Goal: Information Seeking & Learning: Check status

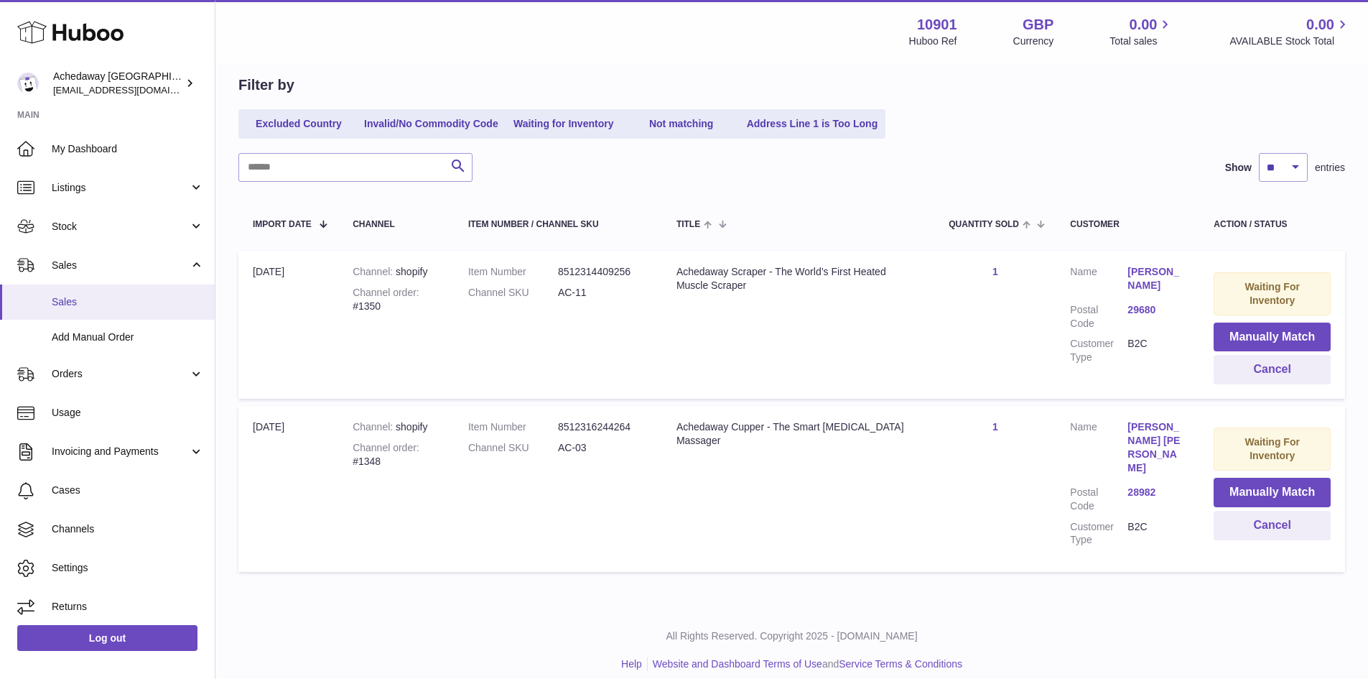
click at [130, 302] on span "Sales" at bounding box center [128, 302] width 152 height 14
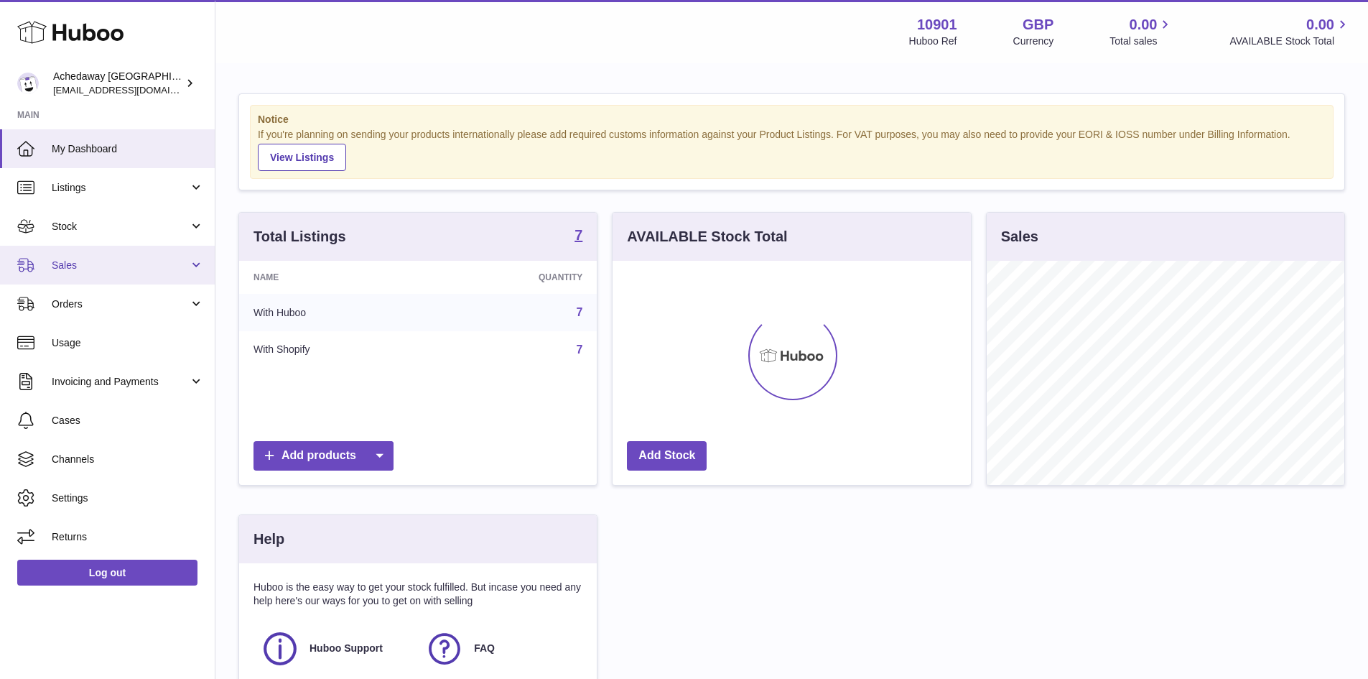
scroll to position [224, 358]
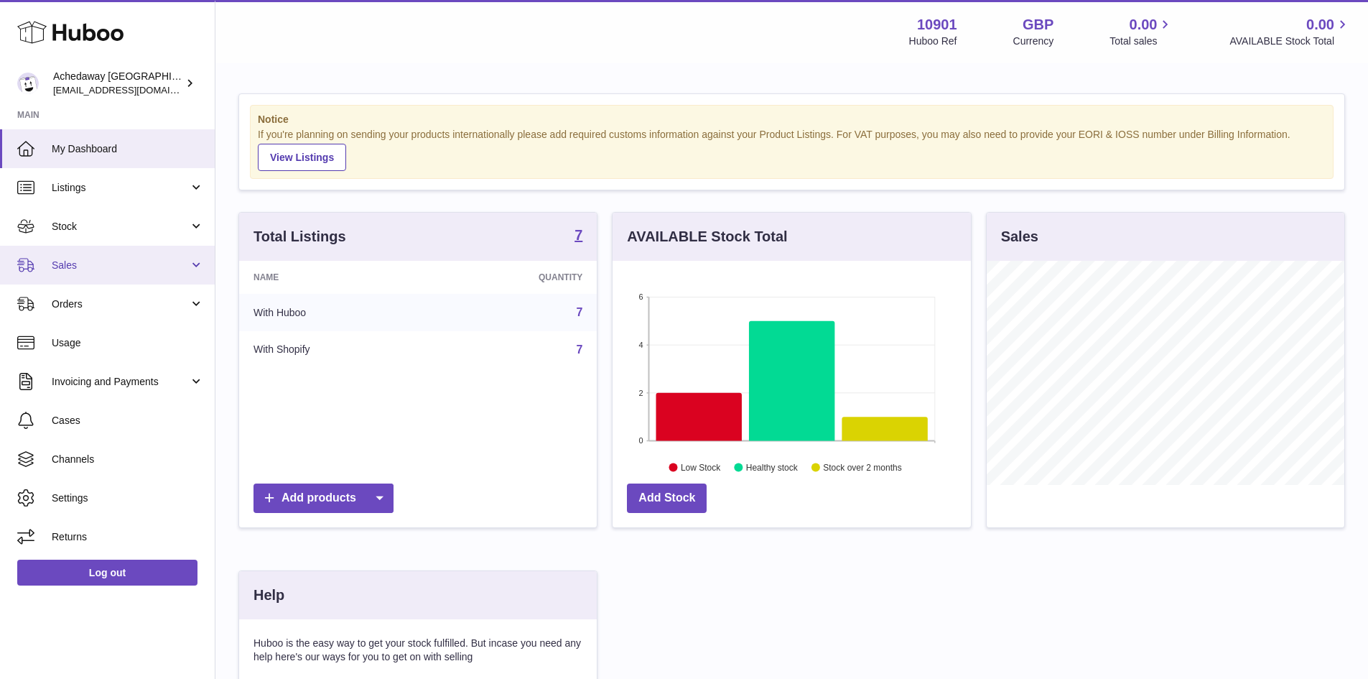
click at [145, 261] on span "Sales" at bounding box center [120, 266] width 137 height 14
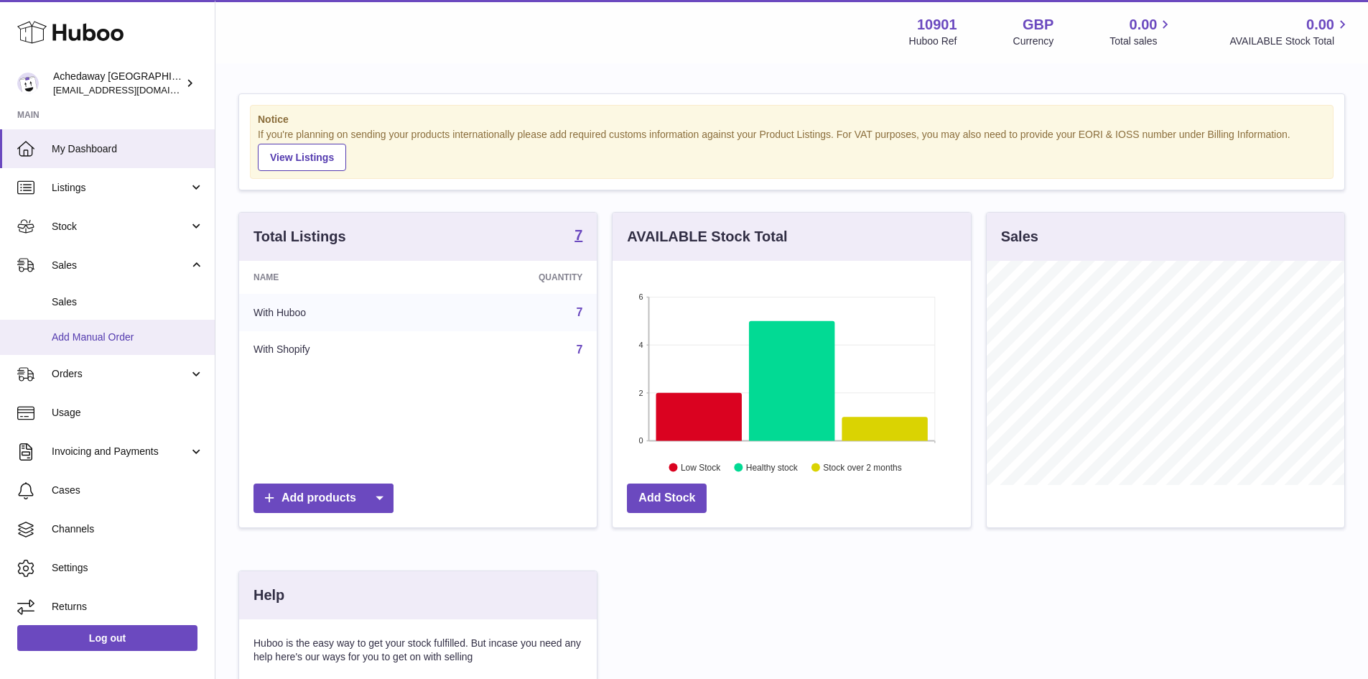
click at [148, 321] on link "Add Manual Order" at bounding box center [107, 337] width 215 height 35
click at [142, 308] on span "Sales" at bounding box center [128, 302] width 152 height 14
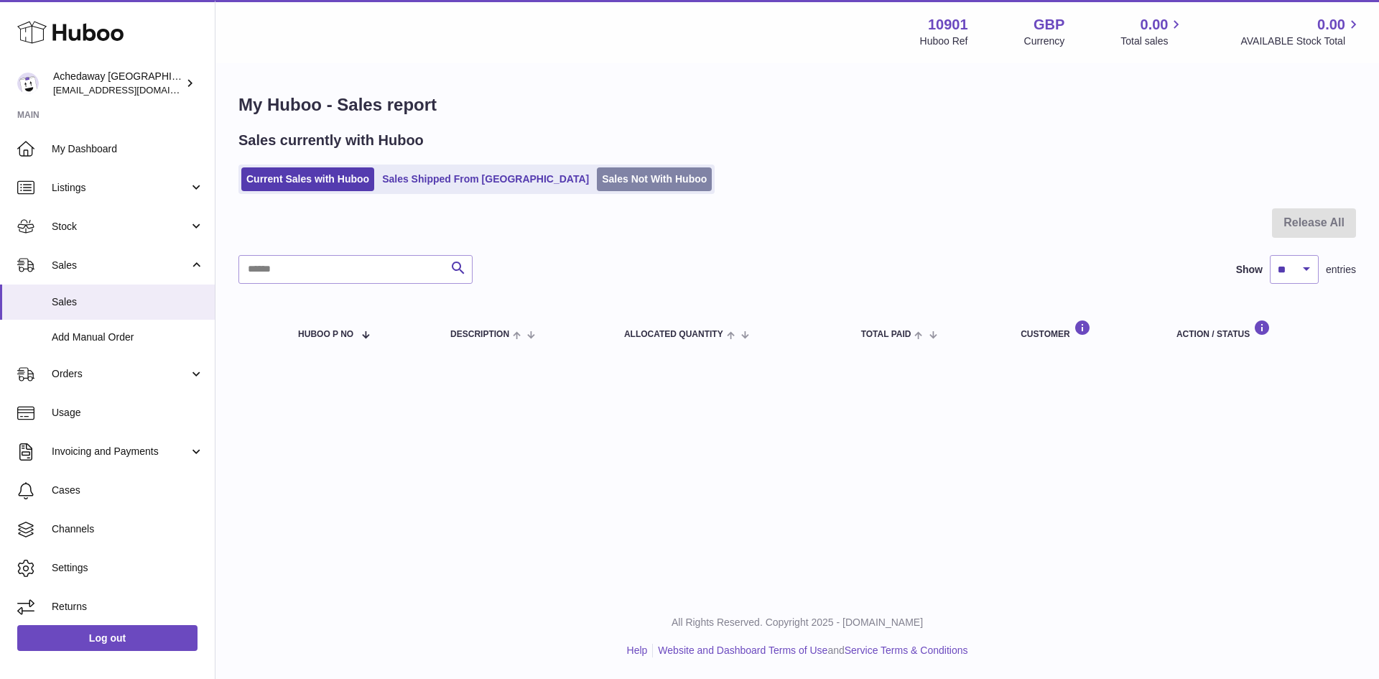
click at [597, 191] on link "Sales Not With Huboo" at bounding box center [654, 179] width 115 height 24
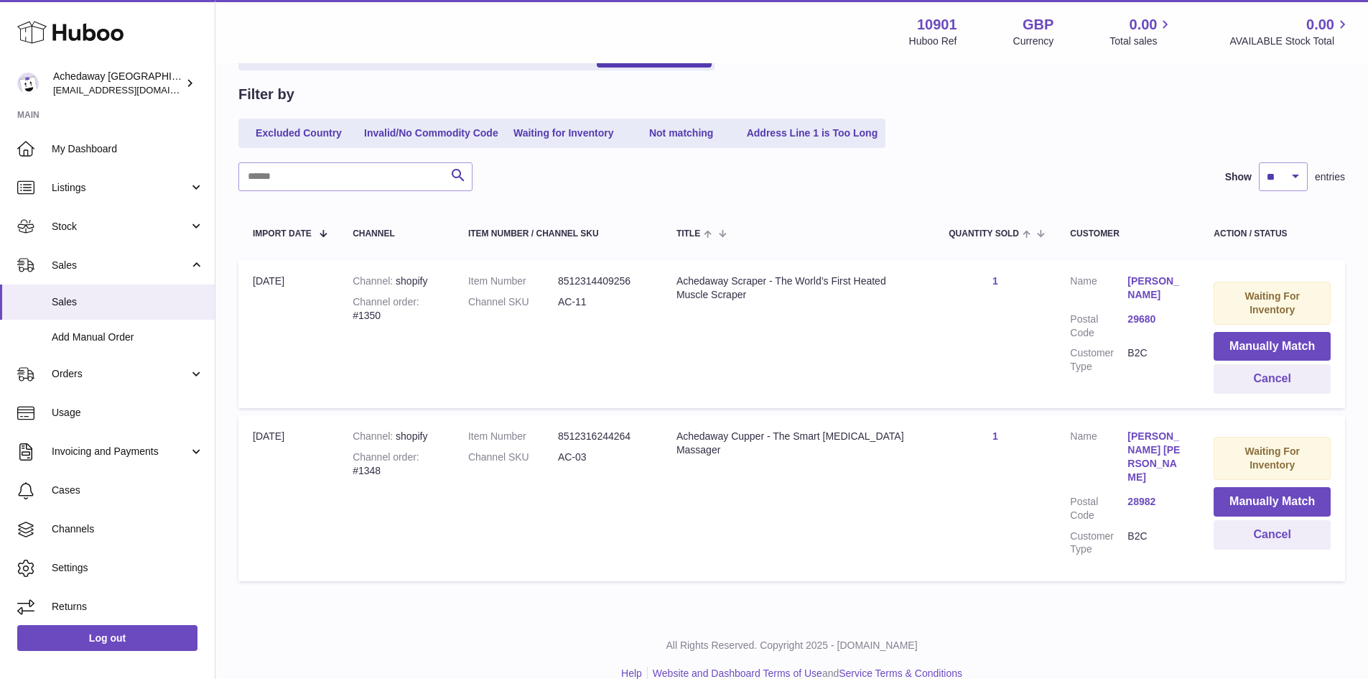
scroll to position [133, 0]
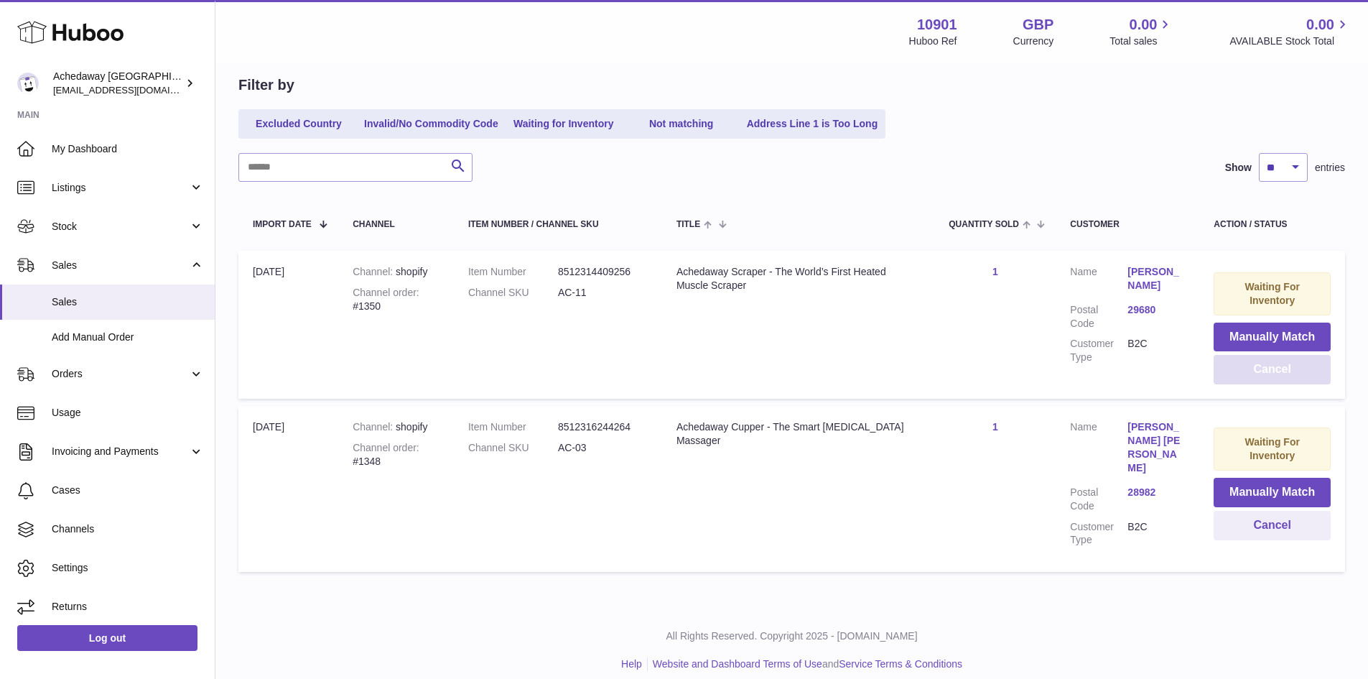
click at [1255, 372] on button "Cancel" at bounding box center [1272, 369] width 117 height 29
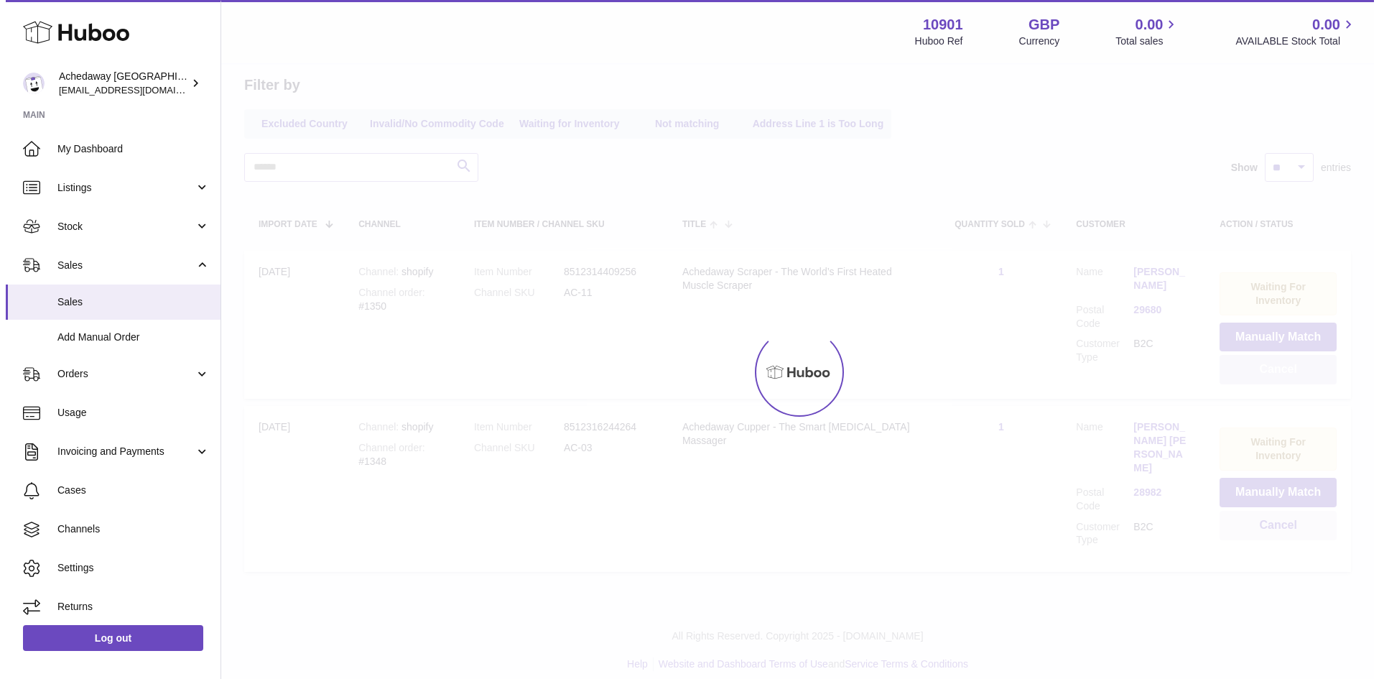
scroll to position [0, 0]
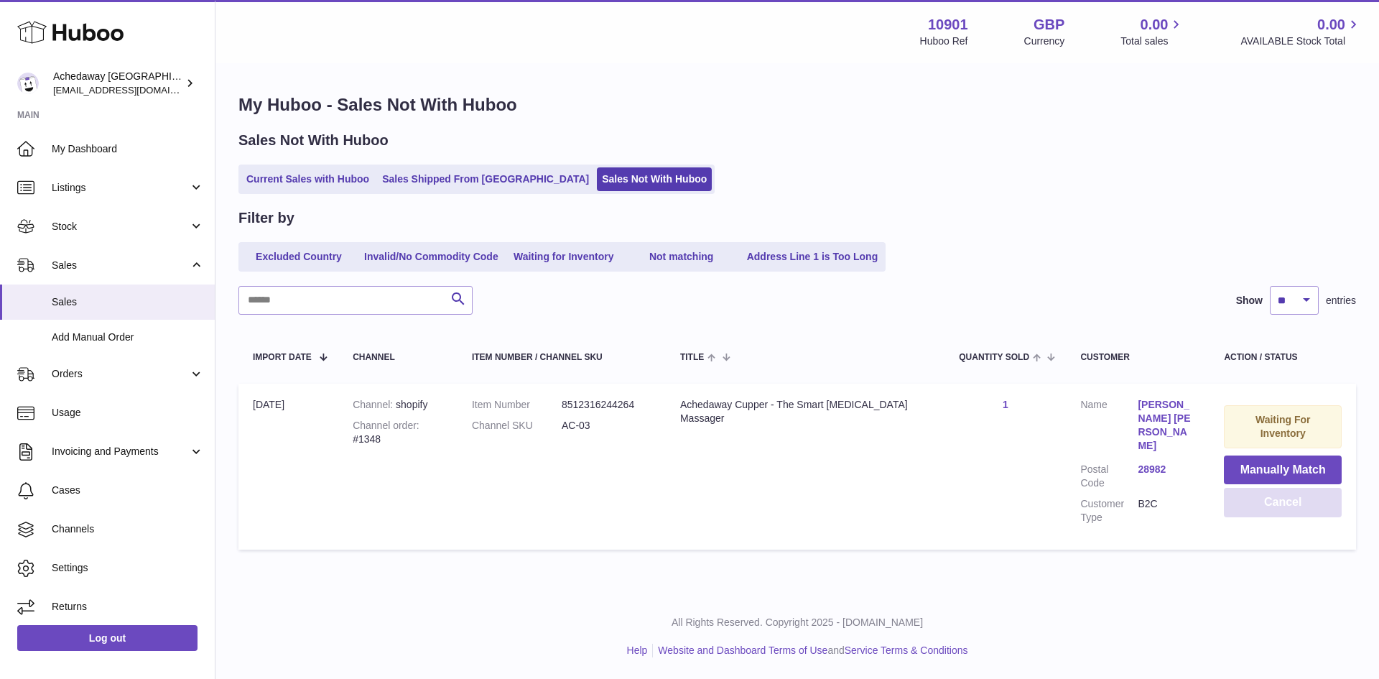
click at [1248, 503] on button "Cancel" at bounding box center [1283, 502] width 118 height 29
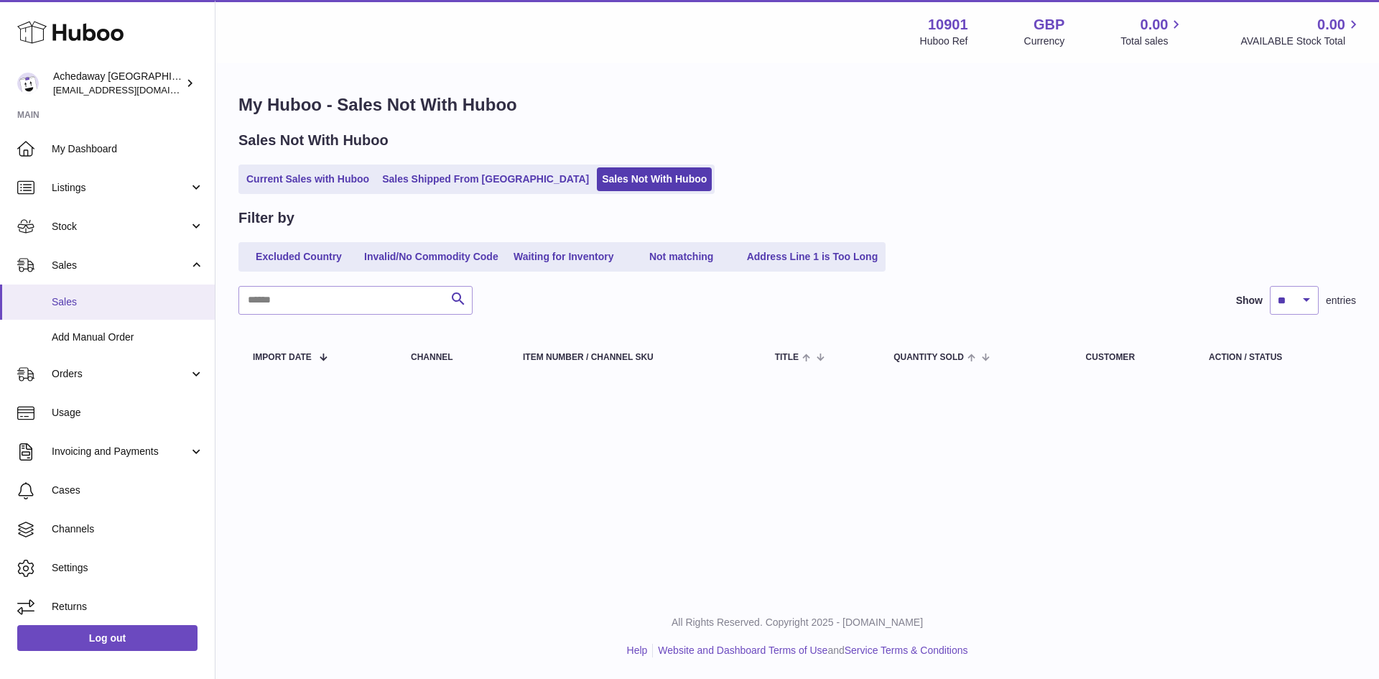
click at [147, 305] on span "Sales" at bounding box center [128, 302] width 152 height 14
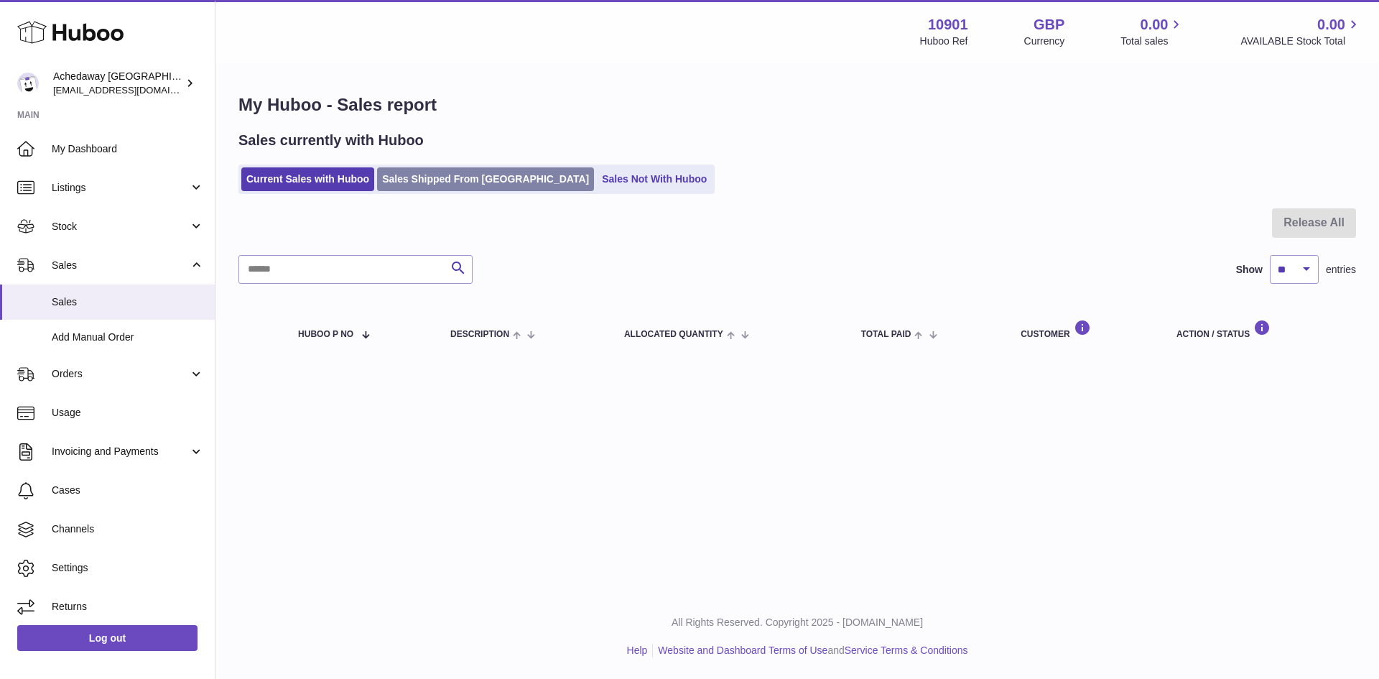
click at [435, 182] on link "Sales Shipped From [GEOGRAPHIC_DATA]" at bounding box center [485, 179] width 217 height 24
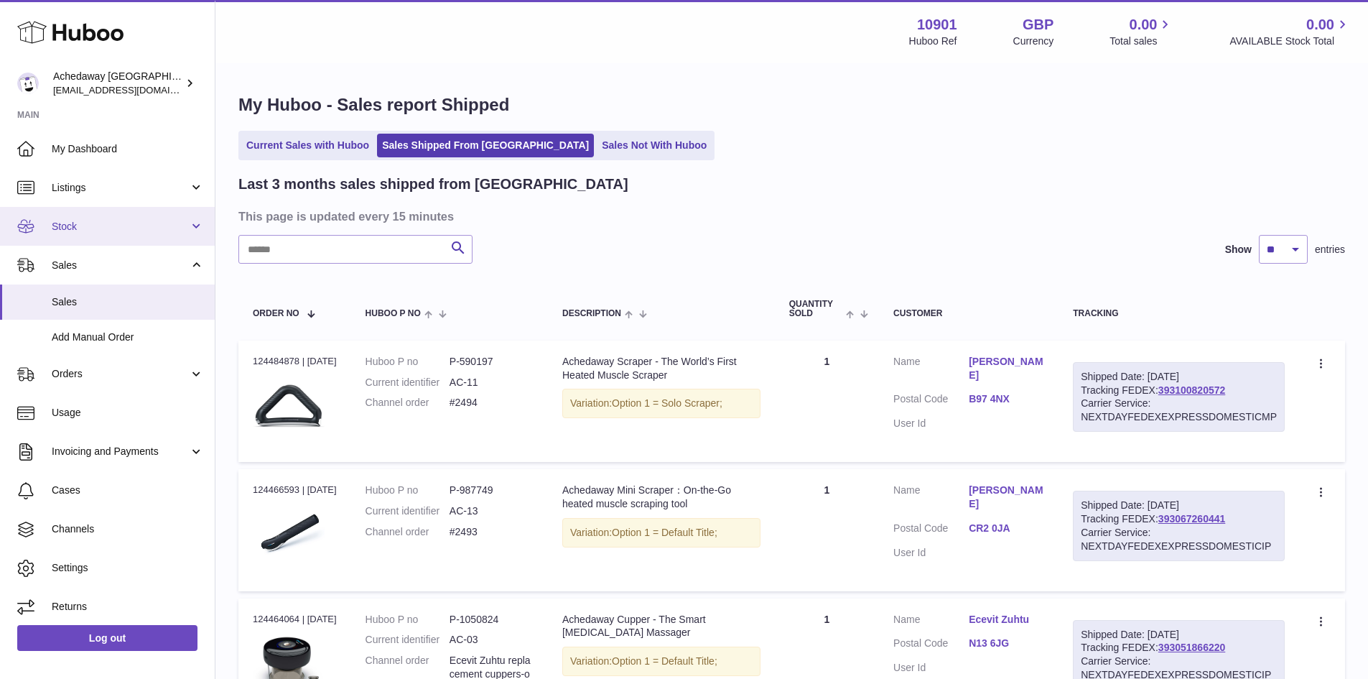
click at [115, 232] on span "Stock" at bounding box center [120, 227] width 137 height 14
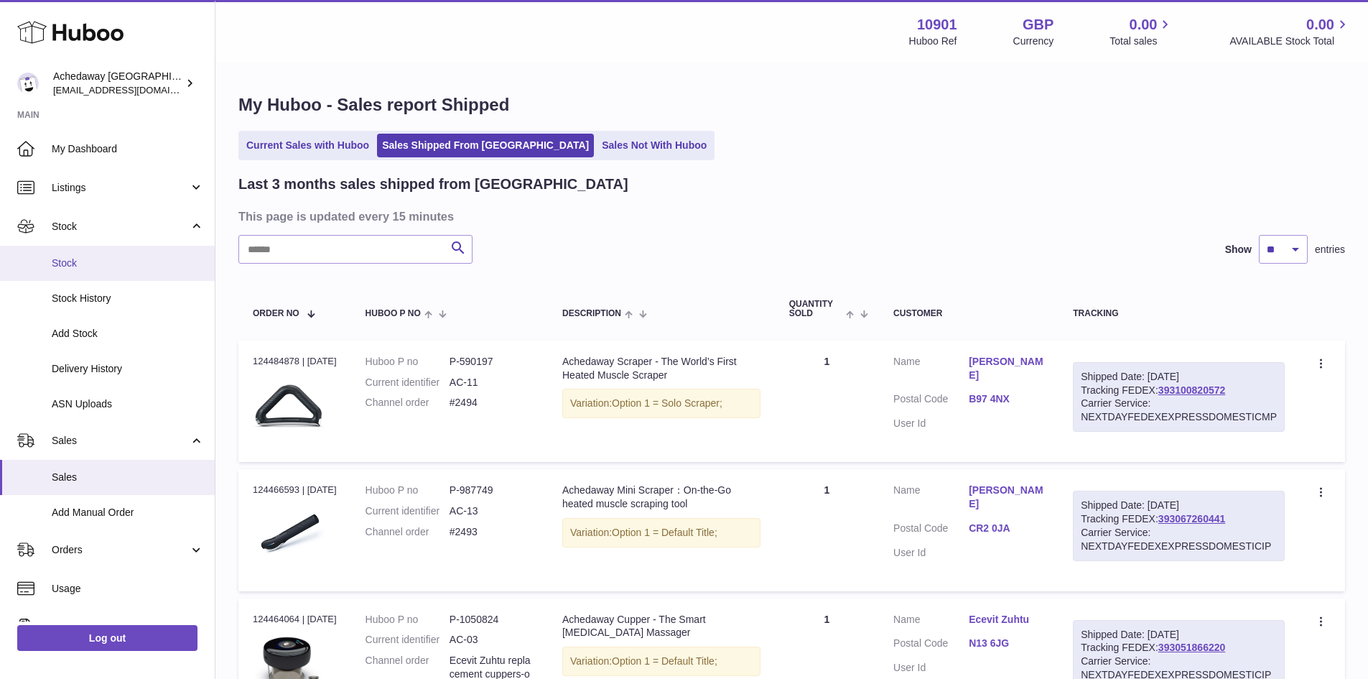
click at [120, 264] on span "Stock" at bounding box center [128, 263] width 152 height 14
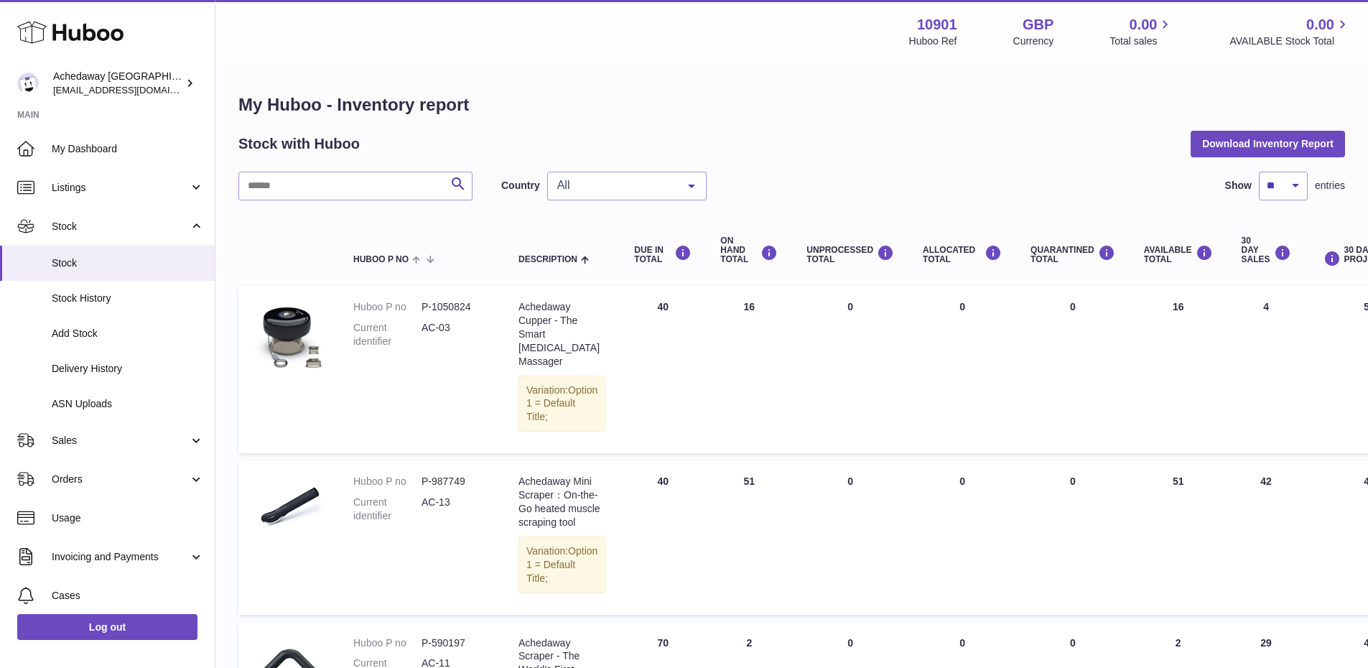
click at [577, 180] on div "All" at bounding box center [626, 186] width 159 height 29
click at [590, 271] on span "ES" at bounding box center [627, 272] width 158 height 29
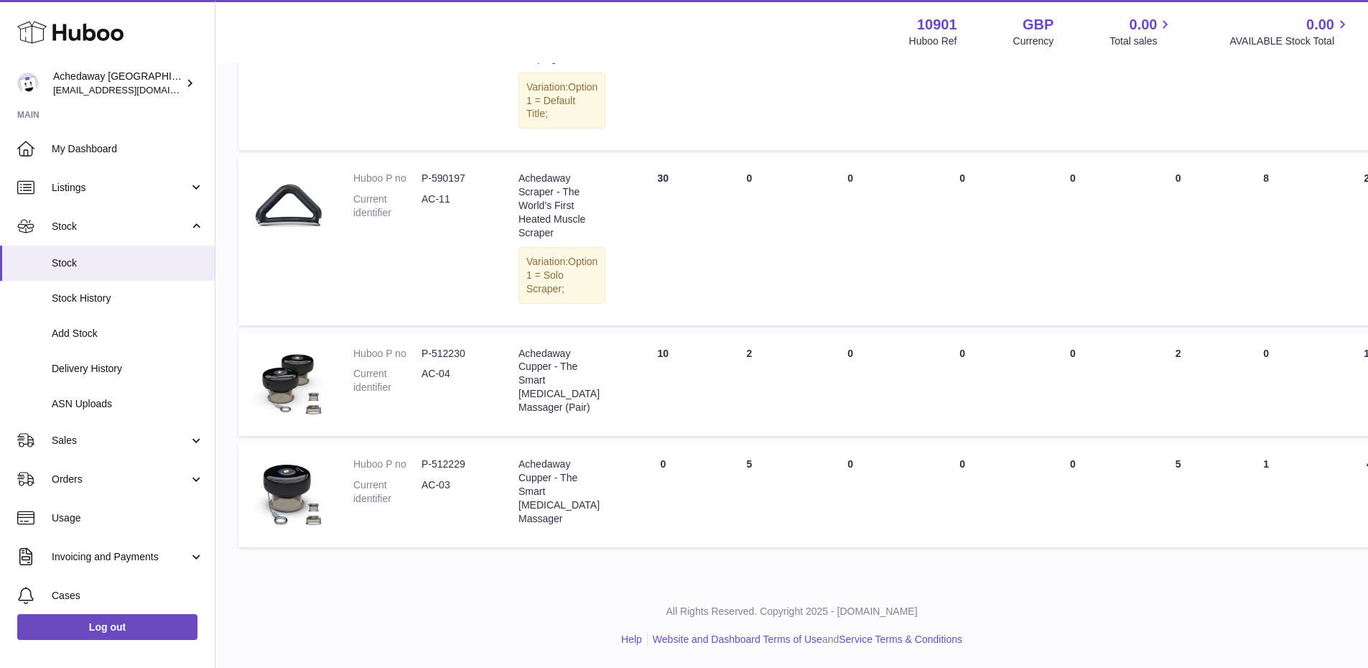
scroll to position [330, 0]
click at [100, 233] on span "Stock" at bounding box center [120, 227] width 137 height 14
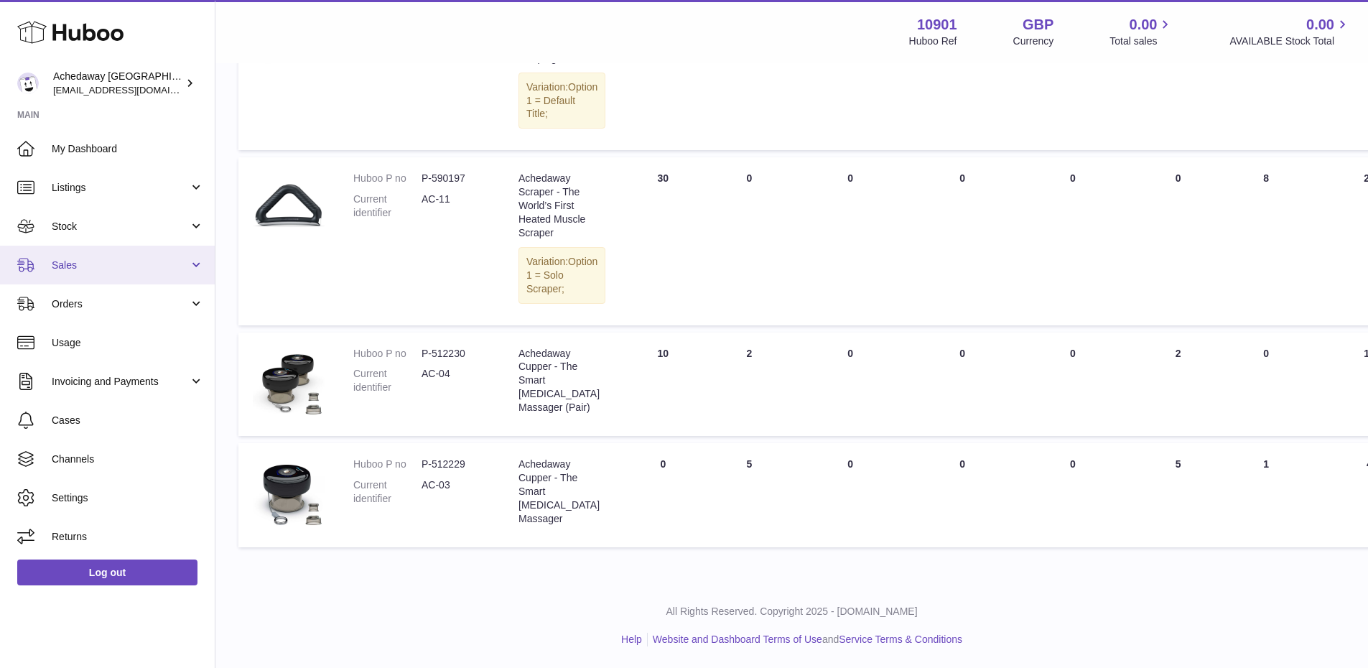
click at [100, 268] on span "Sales" at bounding box center [120, 266] width 137 height 14
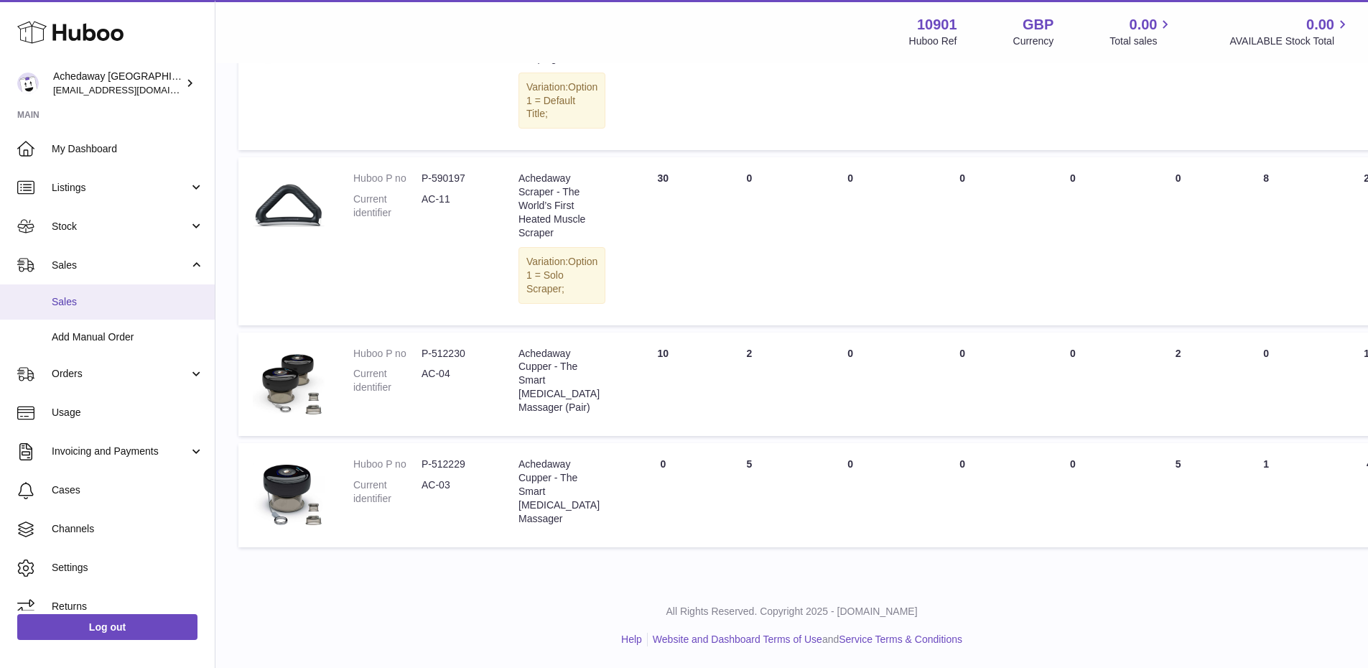
click at [102, 294] on link "Sales" at bounding box center [107, 301] width 215 height 35
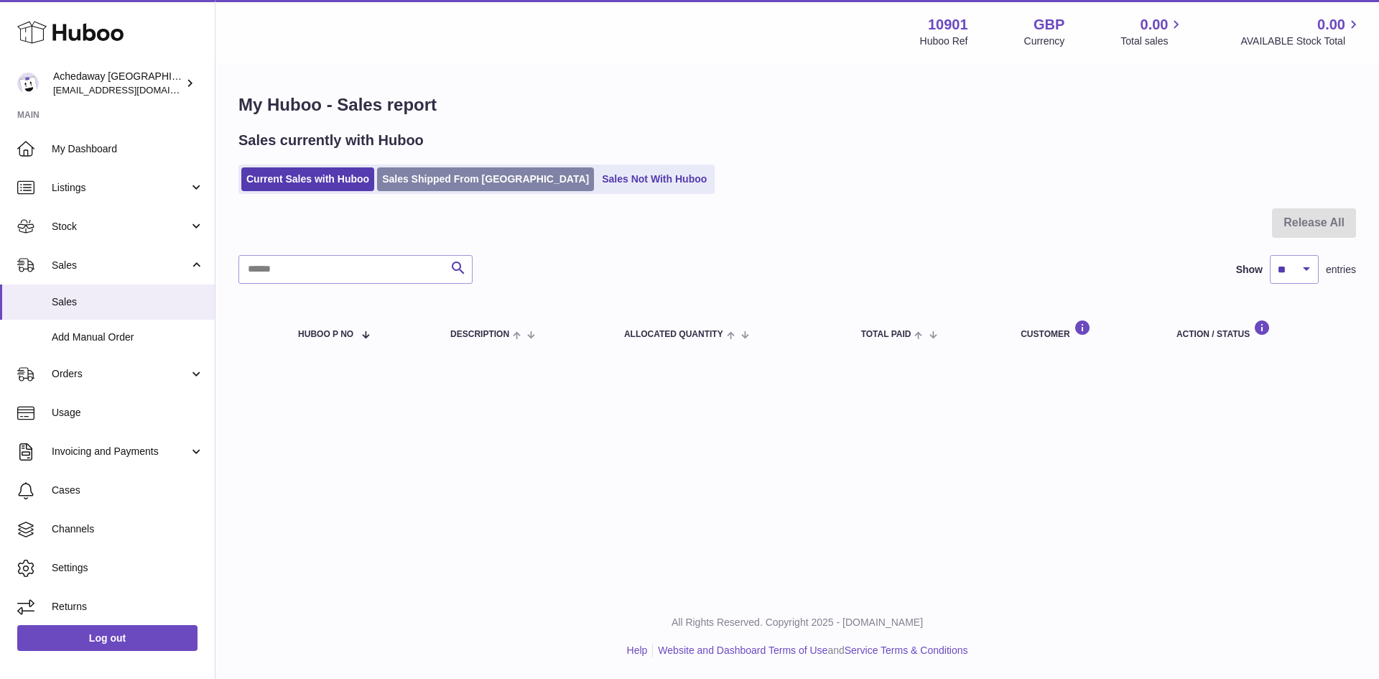
click at [431, 176] on link "Sales Shipped From [GEOGRAPHIC_DATA]" at bounding box center [485, 179] width 217 height 24
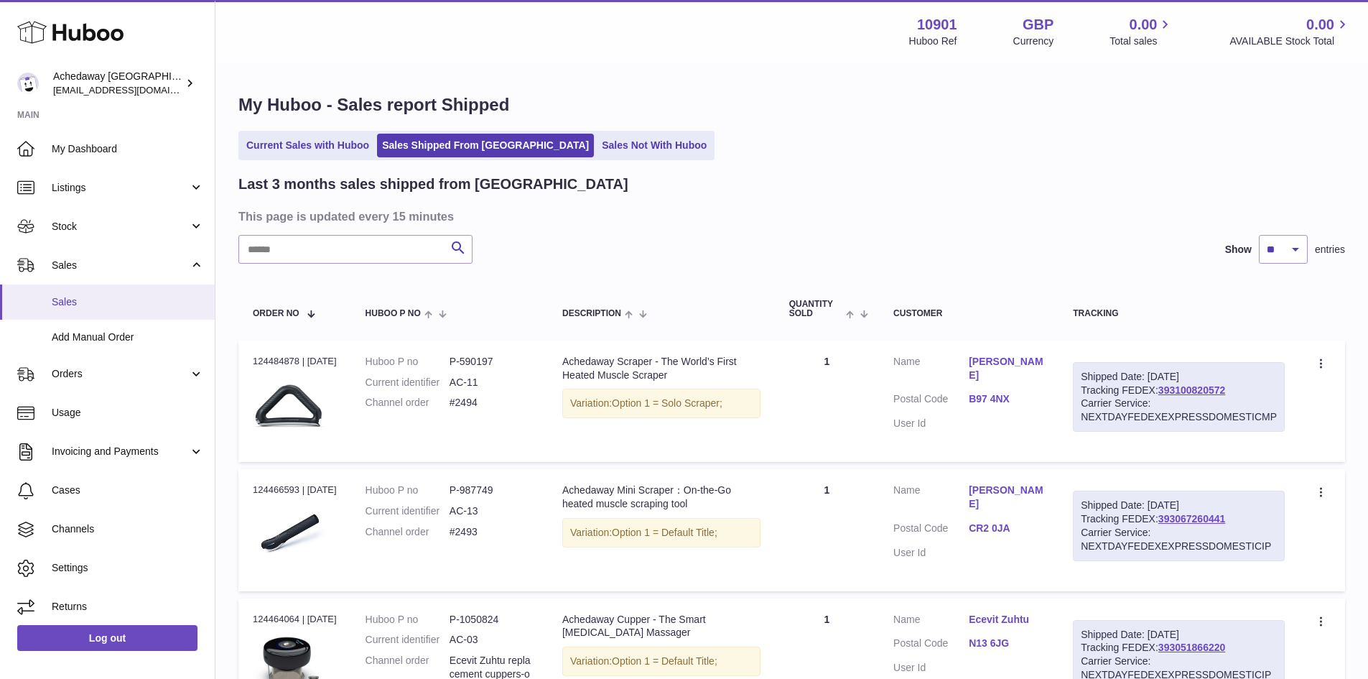
click at [83, 289] on link "Sales" at bounding box center [107, 301] width 215 height 35
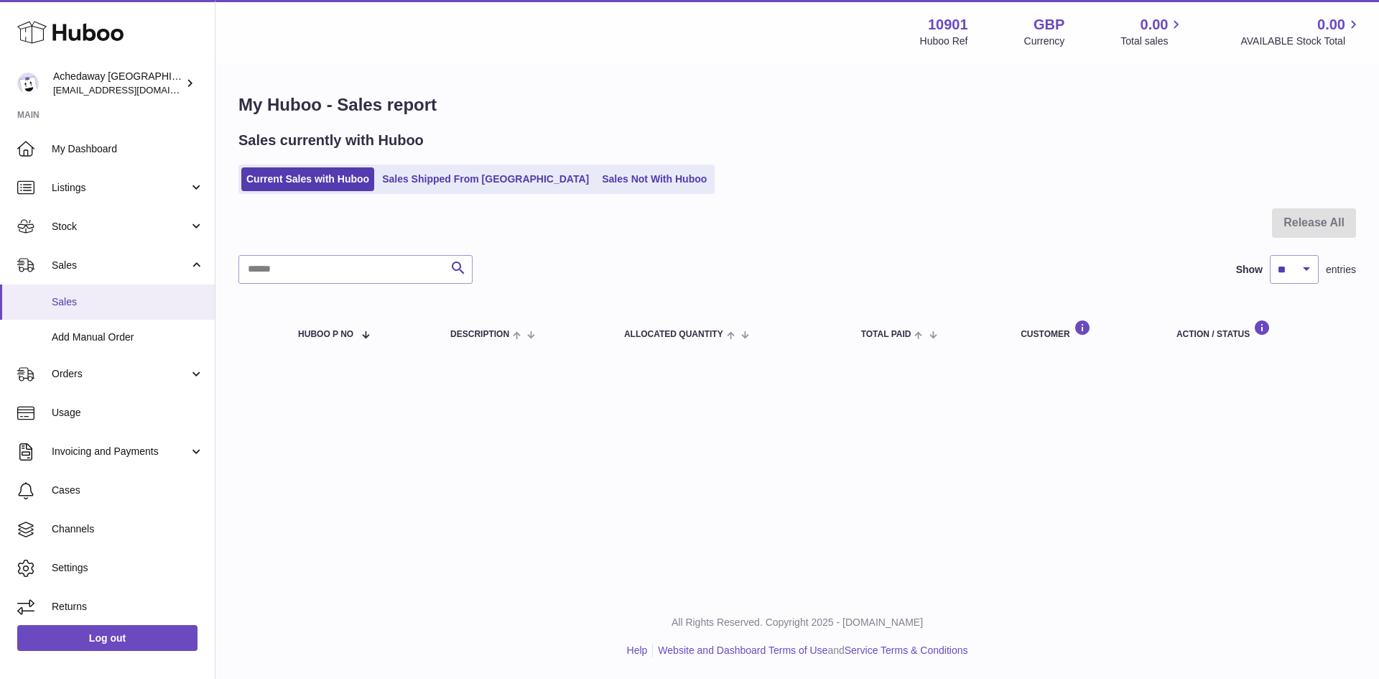
click at [152, 305] on span "Sales" at bounding box center [128, 302] width 152 height 14
click at [152, 303] on span "Sales" at bounding box center [128, 302] width 152 height 14
